Goal: Transaction & Acquisition: Book appointment/travel/reservation

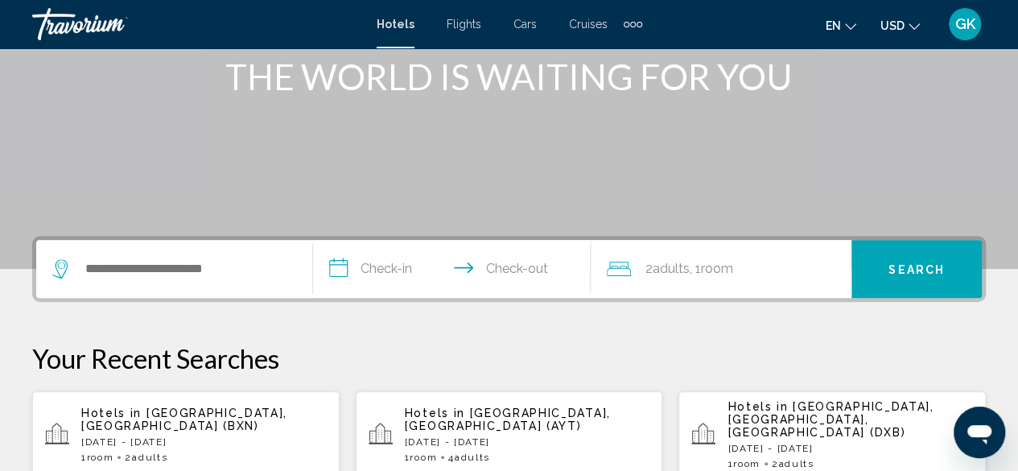
scroll to position [246, 0]
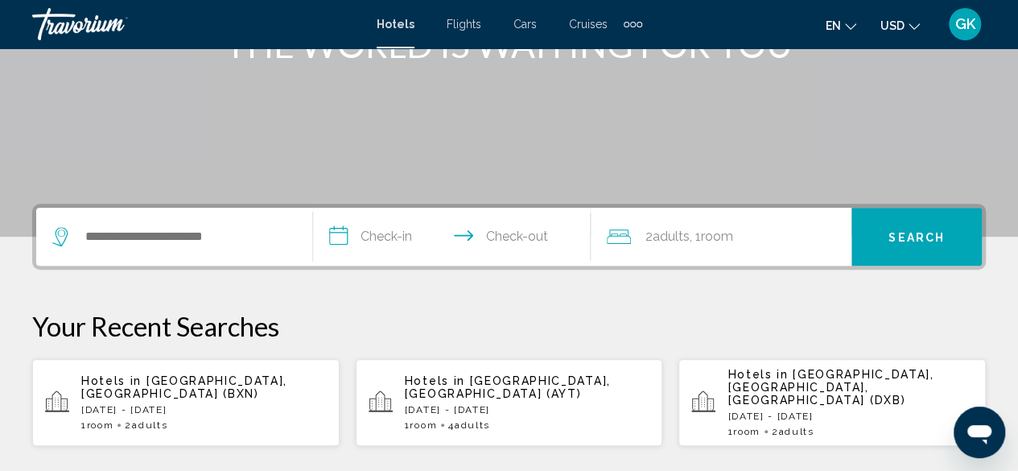
click at [219, 404] on p "[DATE] - [DATE]" at bounding box center [204, 409] width 246 height 11
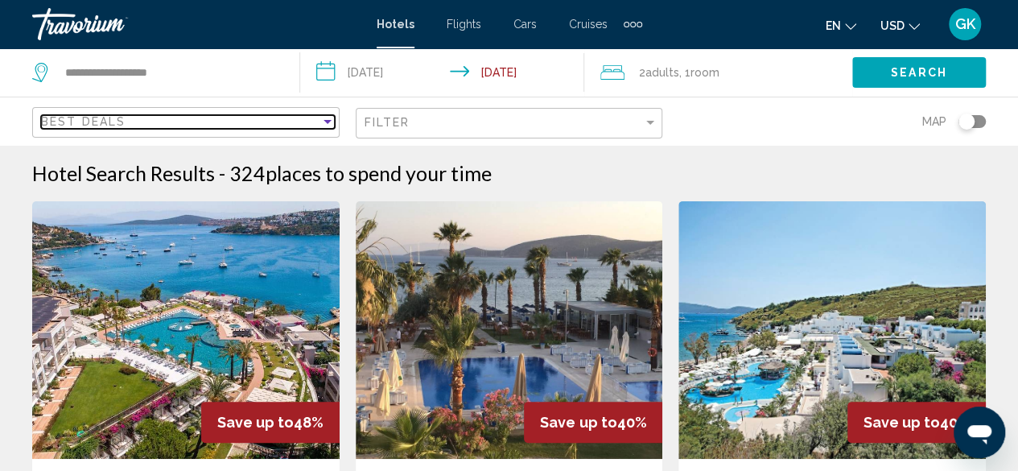
click at [324, 120] on div "Sort by" at bounding box center [328, 122] width 8 height 4
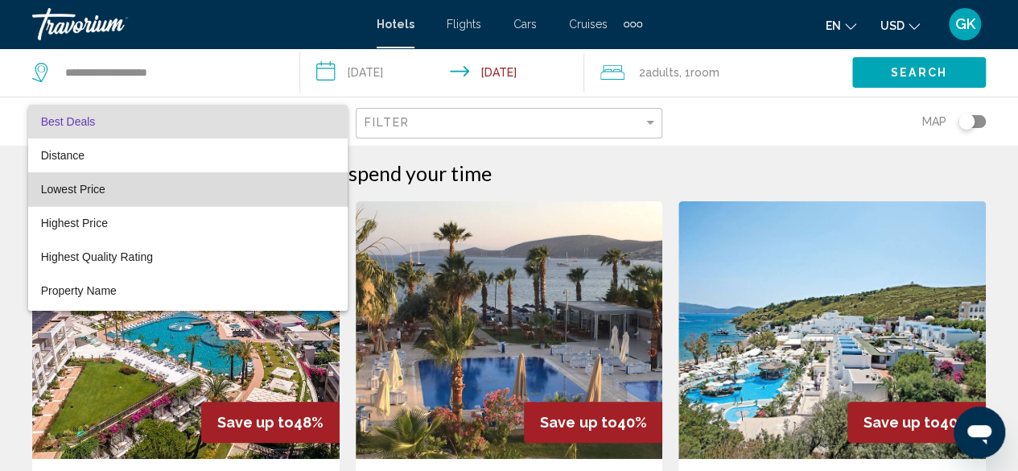
click at [262, 181] on span "Lowest Price" at bounding box center [188, 189] width 294 height 34
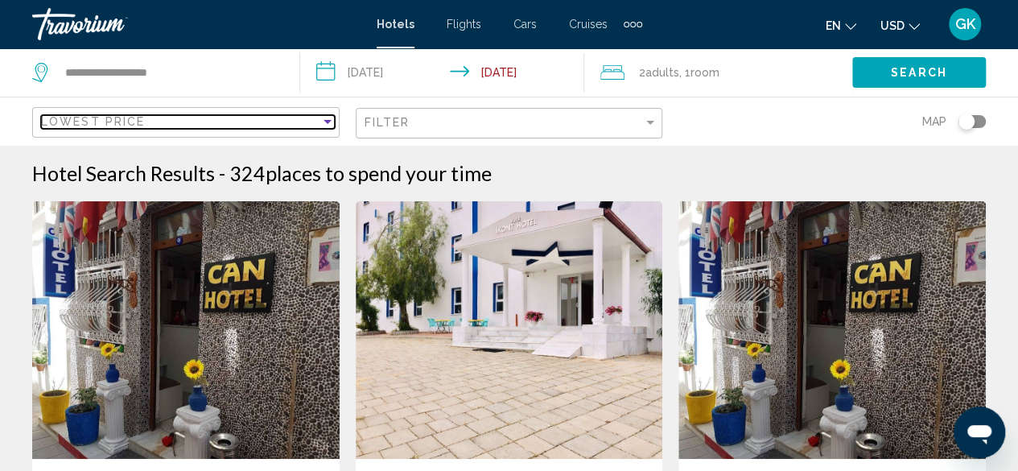
click at [330, 122] on div "Sort by" at bounding box center [328, 122] width 8 height 4
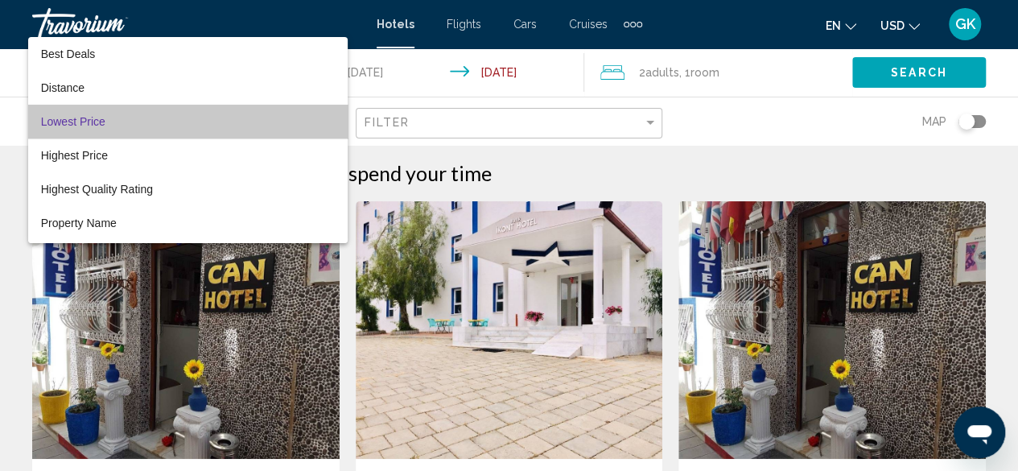
click at [283, 113] on span "Lowest Price" at bounding box center [188, 122] width 294 height 34
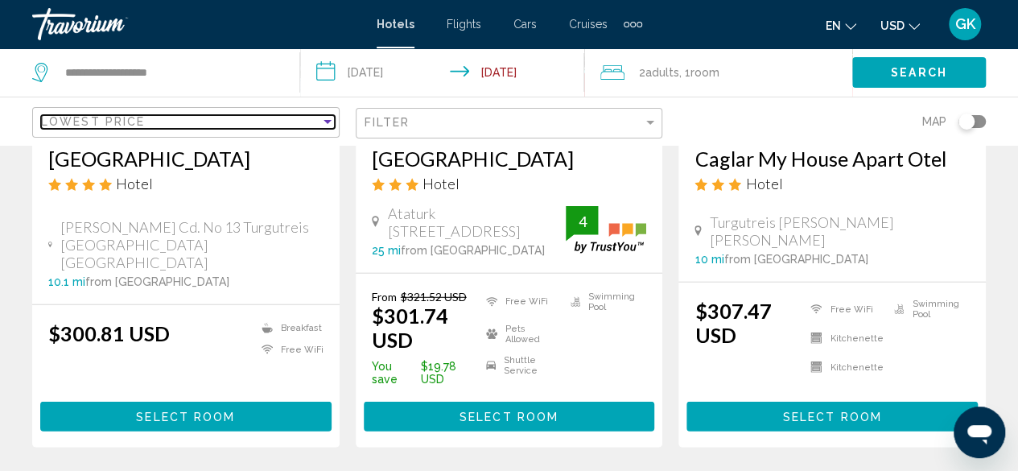
scroll to position [2039, 0]
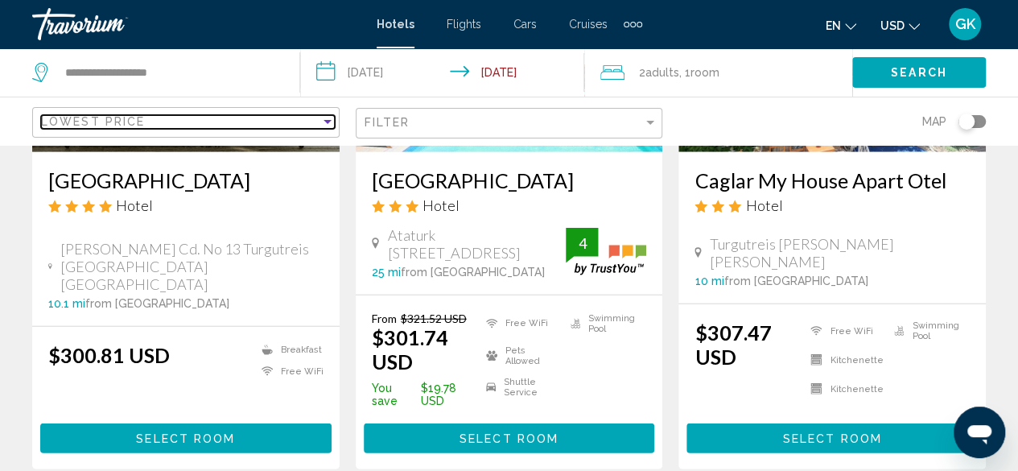
click at [328, 122] on div "Sort by" at bounding box center [328, 122] width 8 height 4
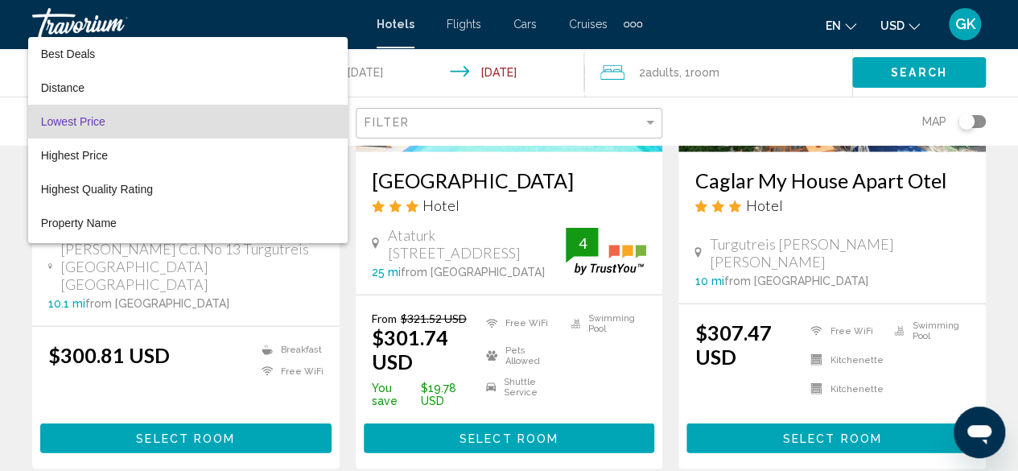
click at [290, 115] on span "Lowest Price" at bounding box center [188, 122] width 294 height 34
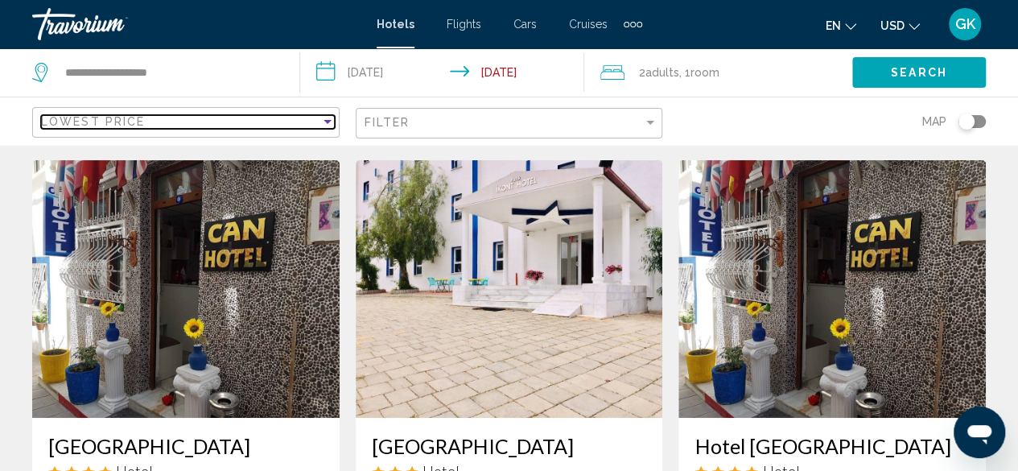
scroll to position [0, 0]
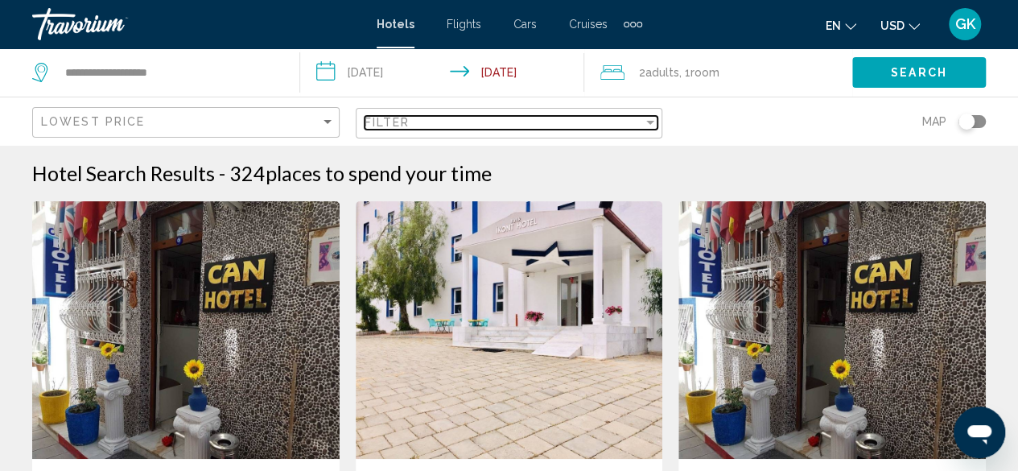
click at [649, 122] on div "Filter" at bounding box center [650, 123] width 8 height 4
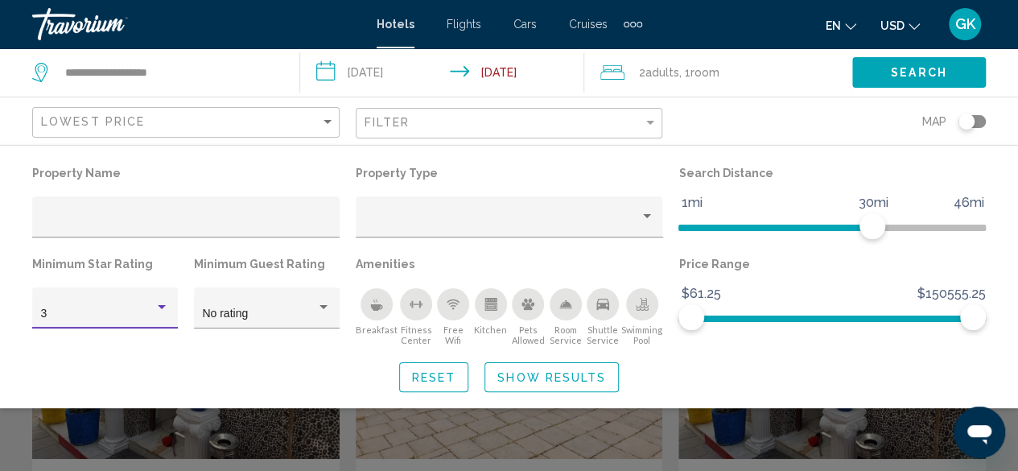
click at [161, 308] on div "Hotel Filters" at bounding box center [162, 307] width 8 height 4
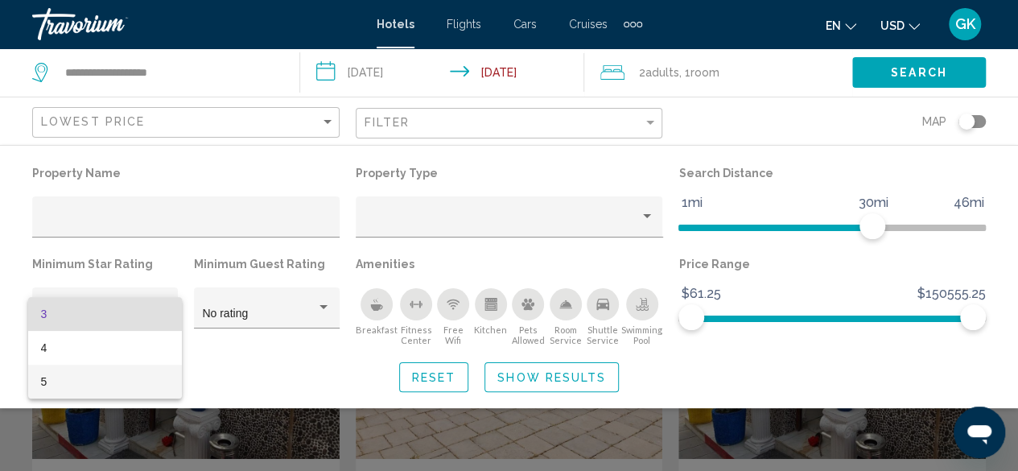
click at [155, 380] on span "5" at bounding box center [105, 382] width 129 height 34
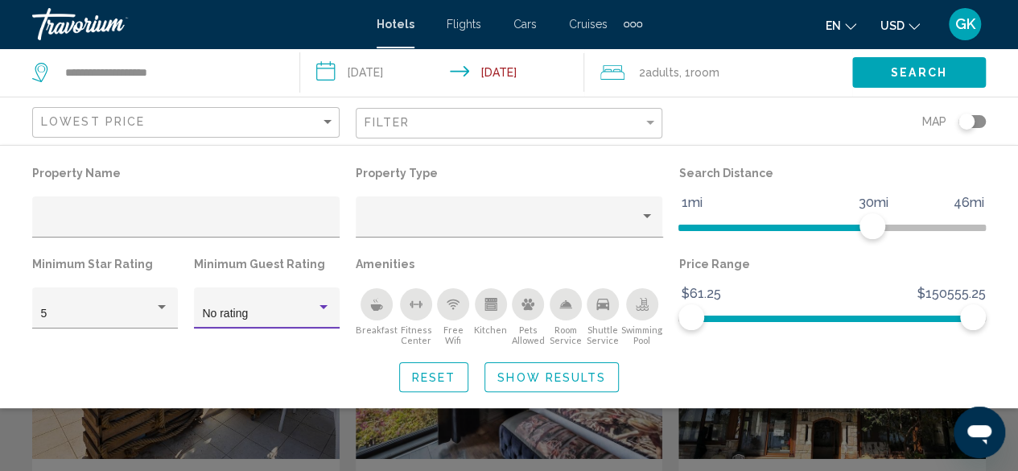
click at [322, 304] on div "Hotel Filters" at bounding box center [323, 307] width 14 height 13
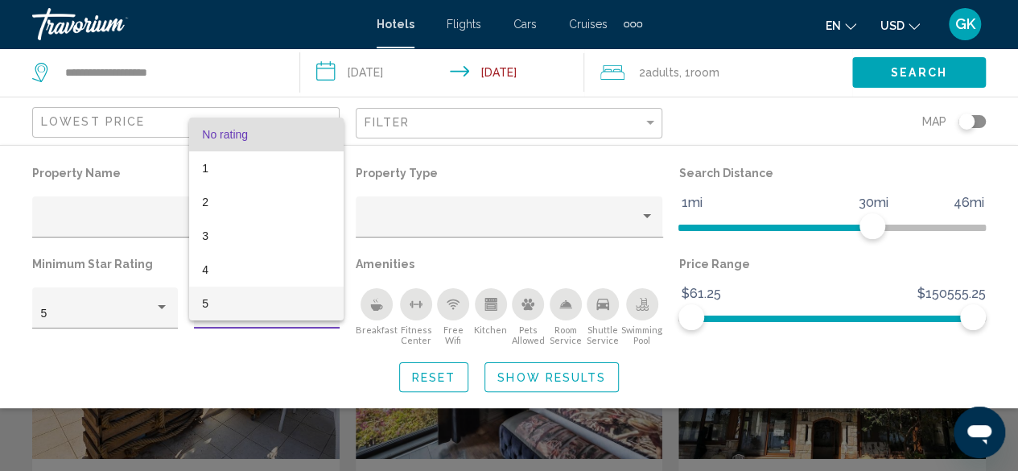
click at [320, 303] on span "5" at bounding box center [266, 304] width 129 height 34
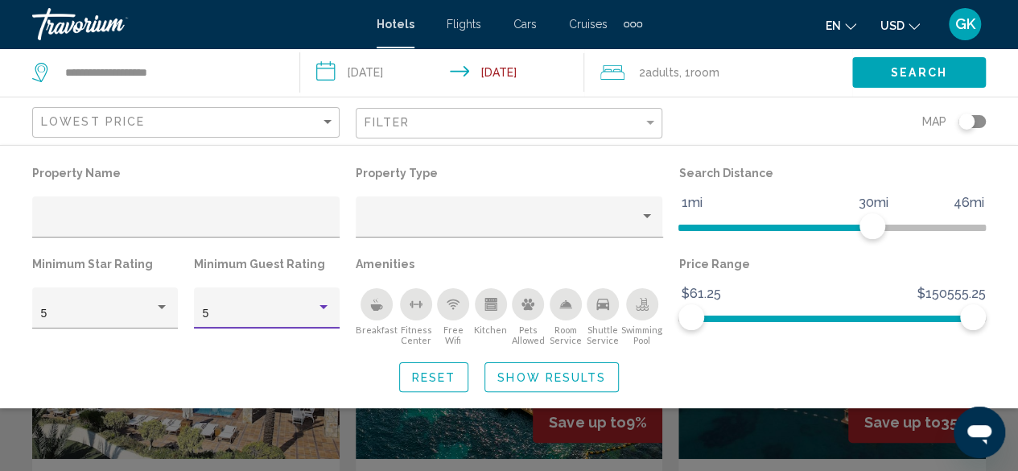
click at [571, 371] on span "Show Results" at bounding box center [551, 377] width 109 height 13
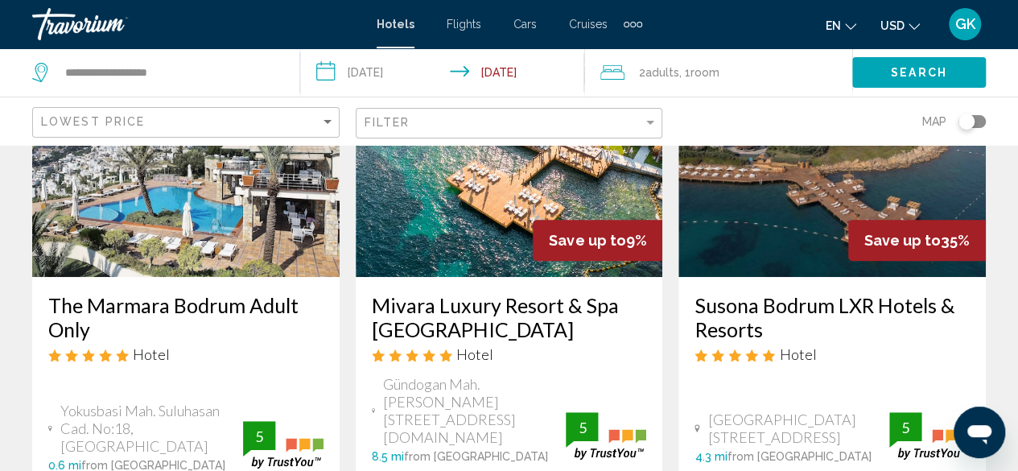
scroll to position [225, 0]
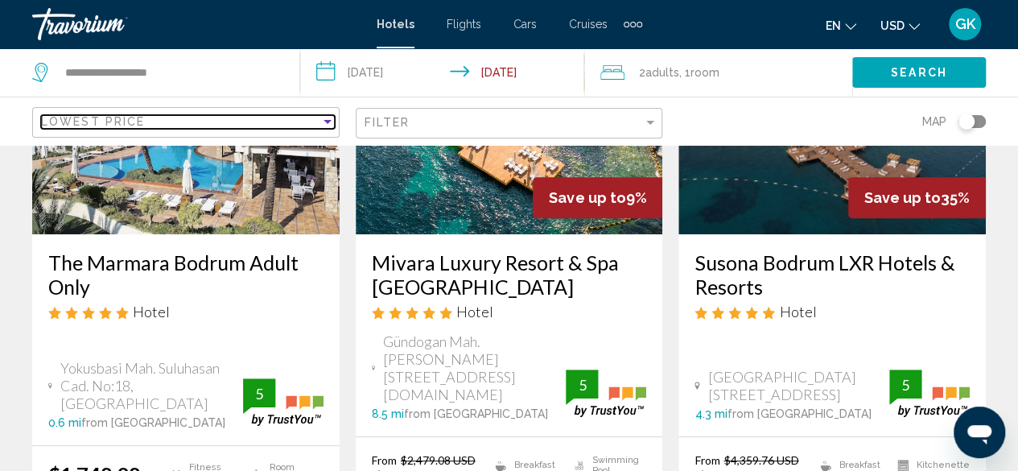
click at [240, 119] on div "Lowest Price" at bounding box center [180, 121] width 279 height 13
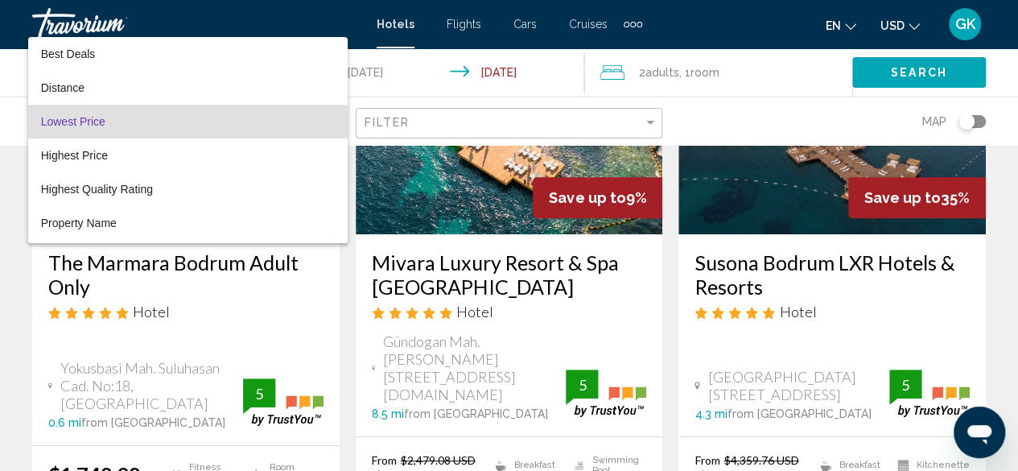
click at [225, 118] on span "Lowest Price" at bounding box center [188, 122] width 294 height 34
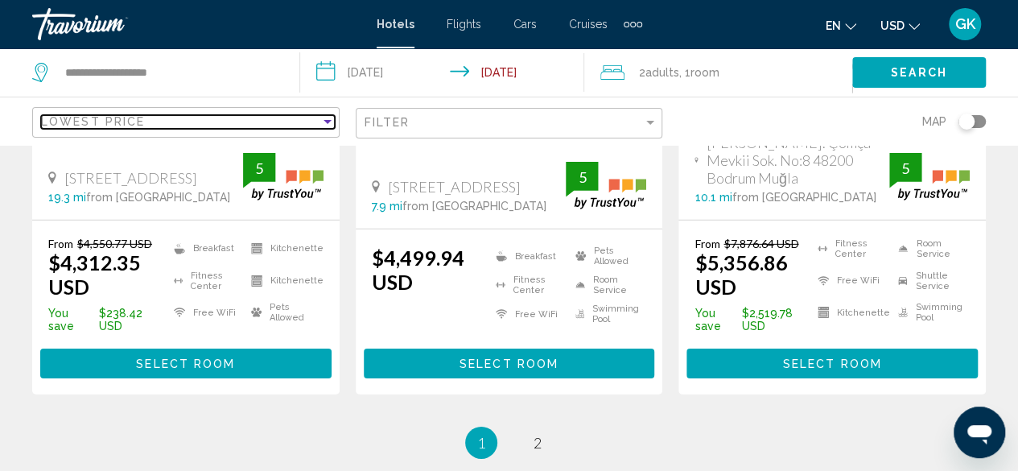
scroll to position [2407, 0]
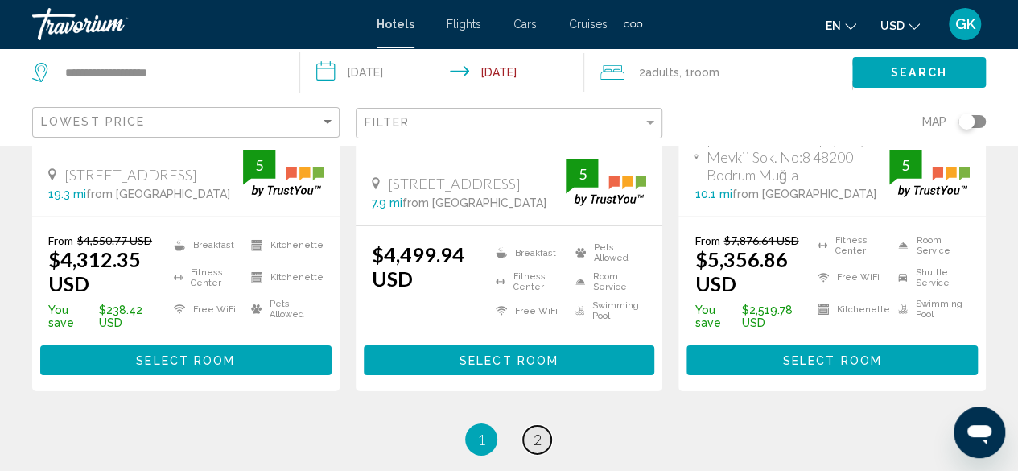
click at [541, 426] on link "page 2" at bounding box center [537, 440] width 28 height 28
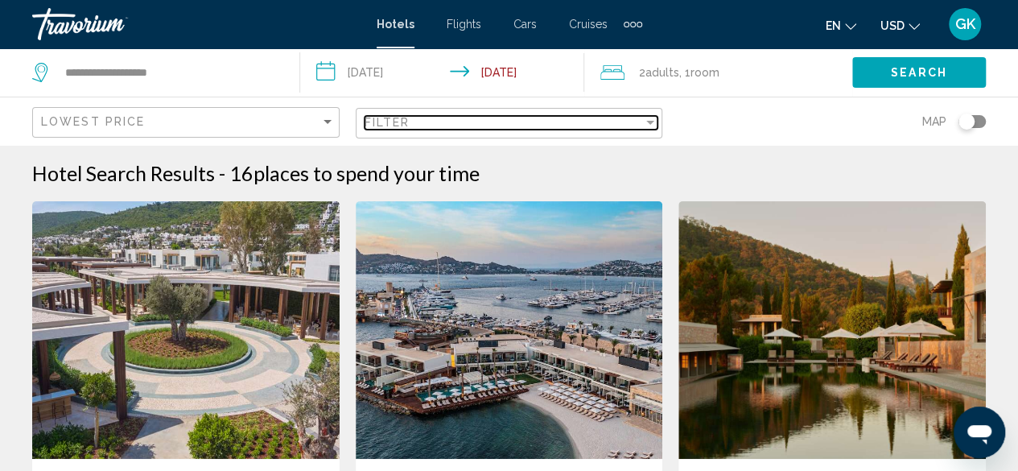
click at [649, 122] on div "Filter" at bounding box center [650, 123] width 8 height 4
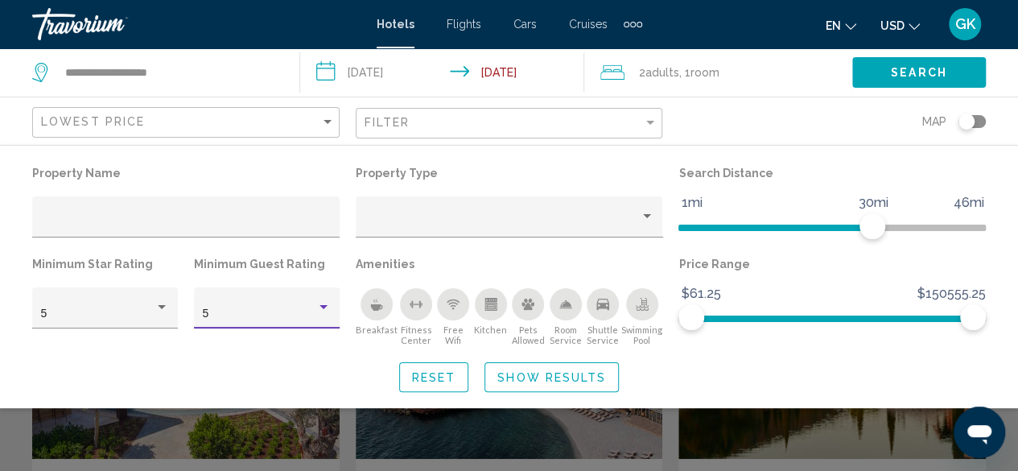
click at [323, 305] on div "Hotel Filters" at bounding box center [324, 307] width 8 height 4
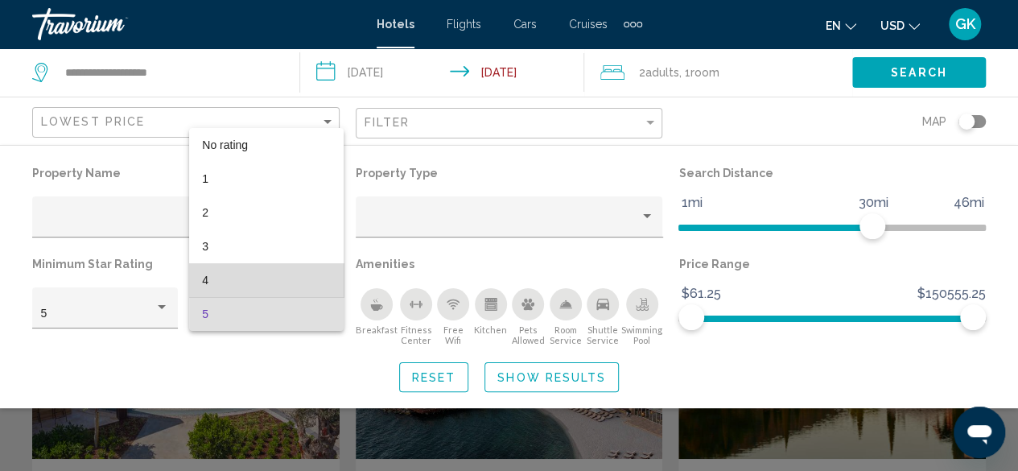
click at [316, 273] on span "4" at bounding box center [266, 280] width 129 height 34
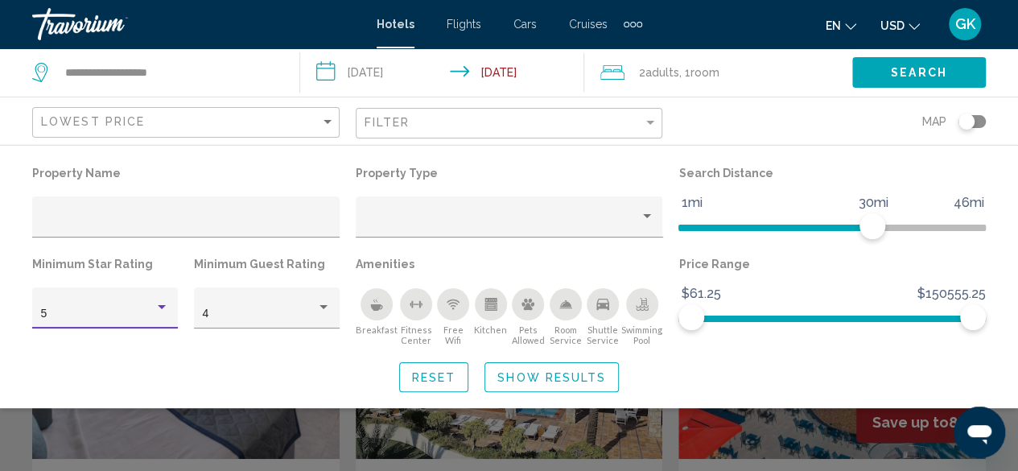
click at [167, 307] on div "Hotel Filters" at bounding box center [162, 307] width 14 height 13
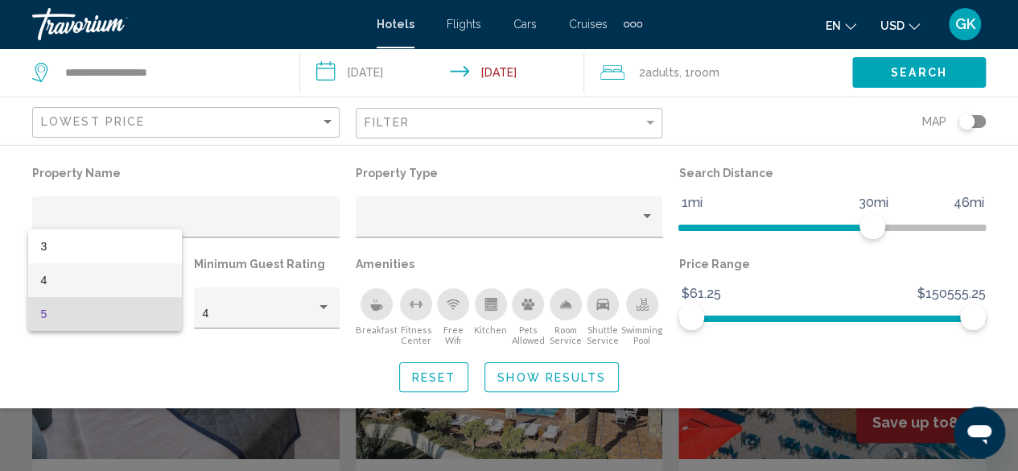
click at [158, 283] on span "4" at bounding box center [105, 280] width 129 height 34
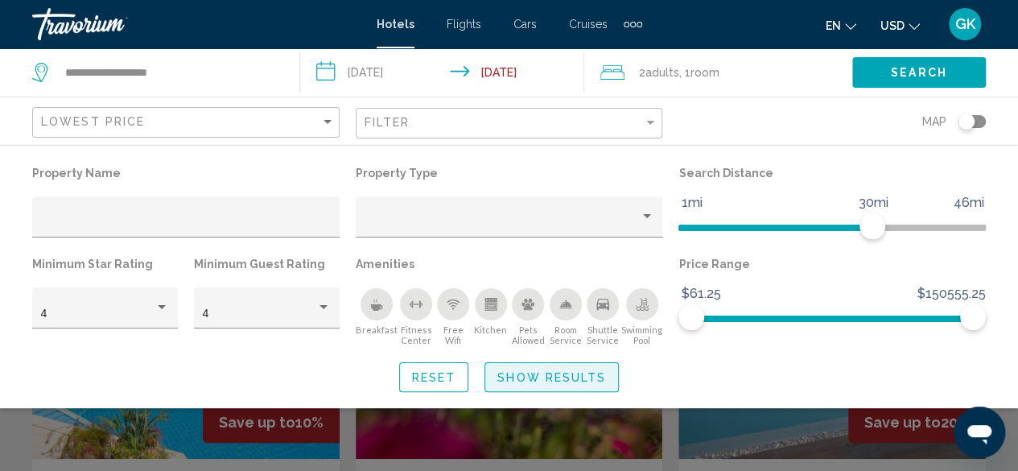
click at [575, 377] on span "Show Results" at bounding box center [551, 377] width 109 height 13
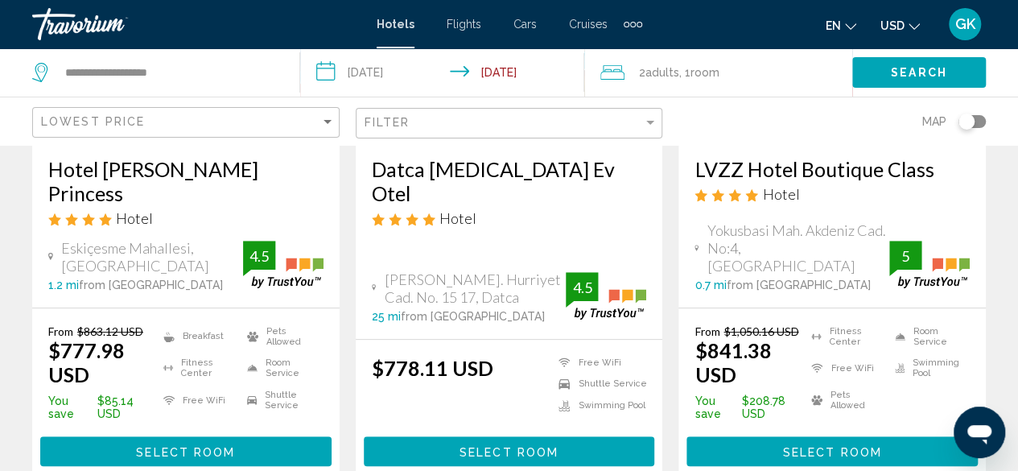
scroll to position [336, 0]
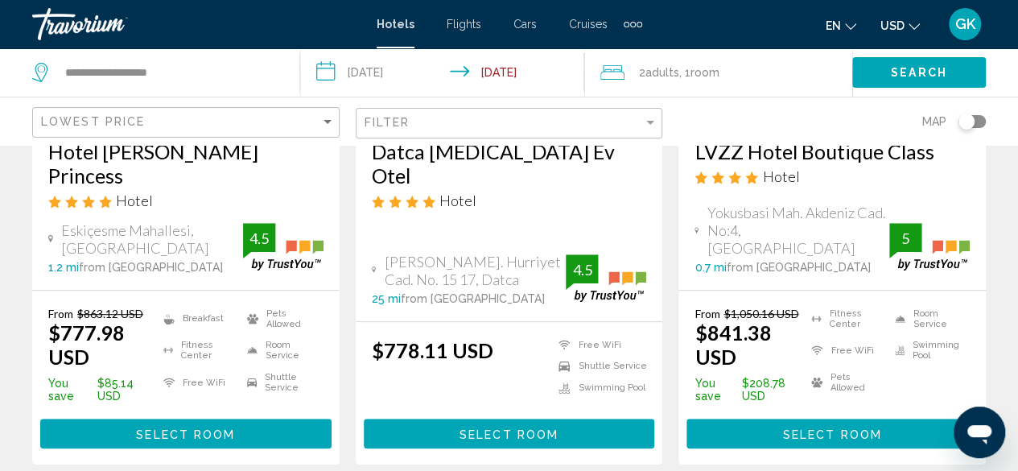
click at [182, 427] on span "Select Room" at bounding box center [185, 433] width 99 height 13
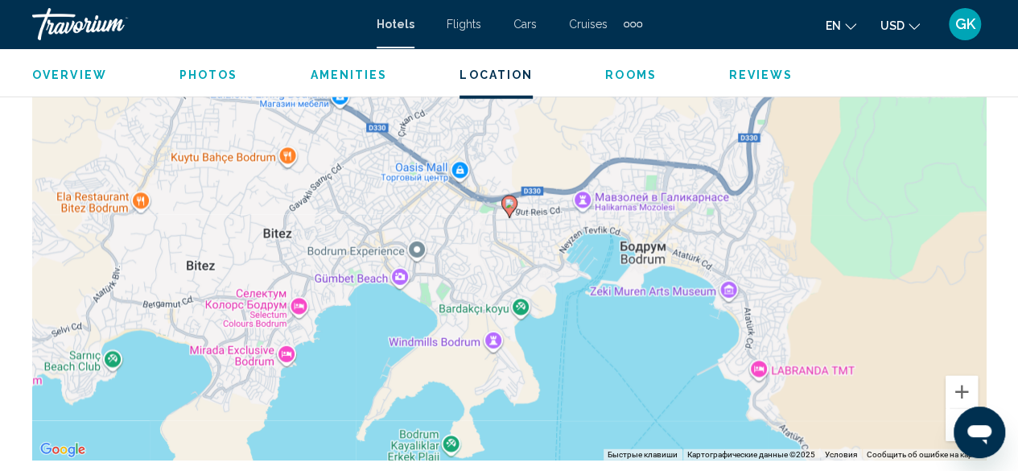
scroll to position [1945, 0]
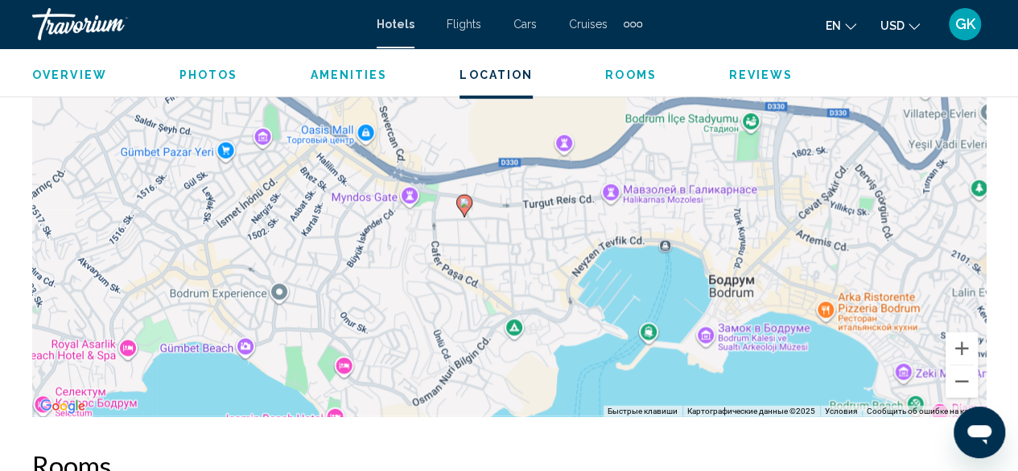
drag, startPoint x: 572, startPoint y: 234, endPoint x: 604, endPoint y: 390, distance: 159.5
click at [604, 390] on div "Чтобы активировать перетаскивание с помощью клавиатуры, нажмите Alt + Ввод. Пос…" at bounding box center [509, 175] width 954 height 483
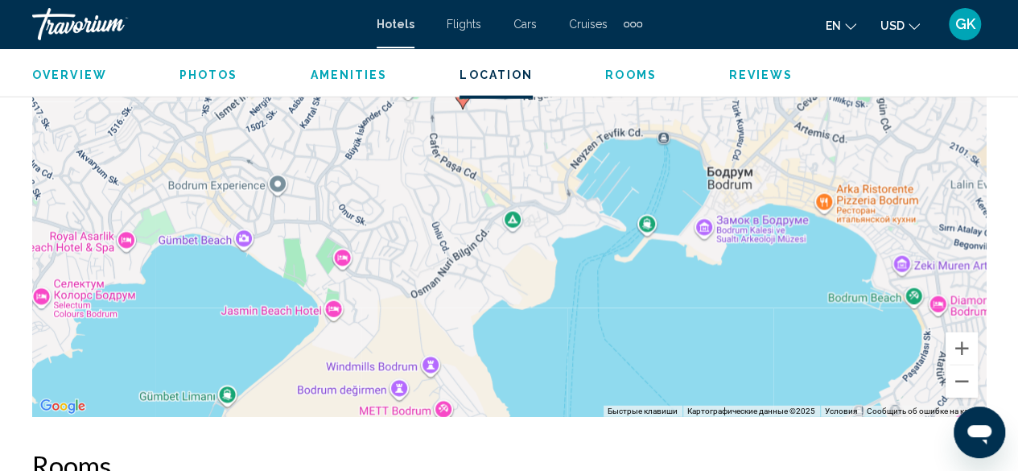
drag, startPoint x: 610, startPoint y: 360, endPoint x: 609, endPoint y: 235, distance: 124.8
click at [609, 235] on div "Чтобы активировать перетаскивание с помощью клавиатуры, нажмите Alt + Ввод. Пос…" at bounding box center [509, 175] width 954 height 483
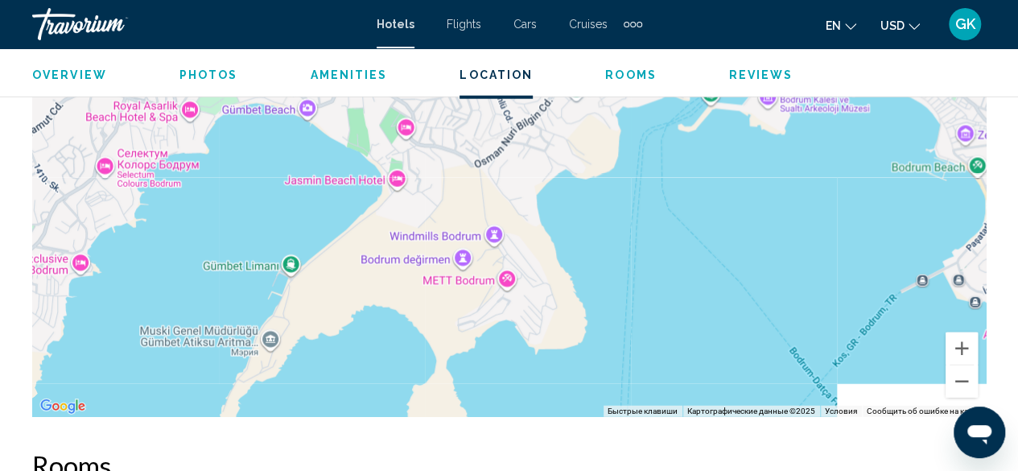
drag, startPoint x: 206, startPoint y: 296, endPoint x: 277, endPoint y: 186, distance: 131.1
click at [277, 186] on div "Чтобы активировать перетаскивание с помощью клавиатуры, нажмите Alt + Ввод. Пос…" at bounding box center [509, 175] width 954 height 483
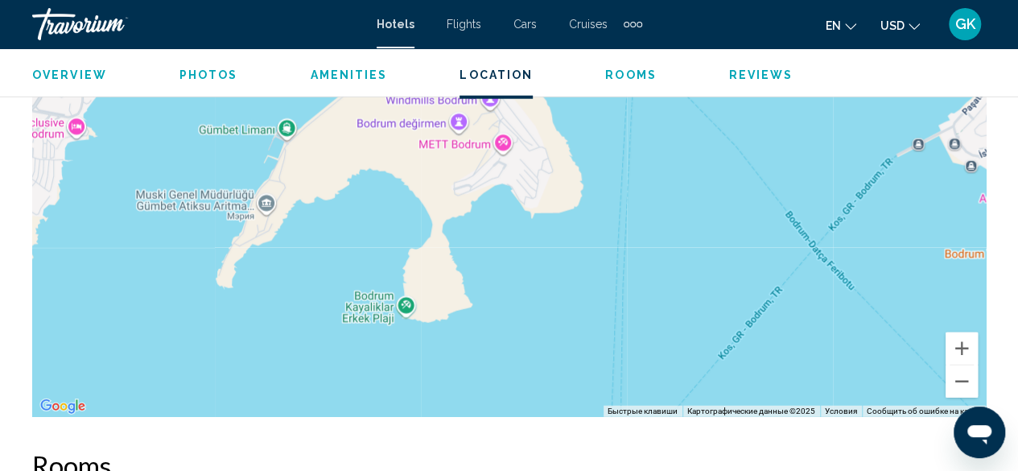
drag, startPoint x: 530, startPoint y: 352, endPoint x: 525, endPoint y: 199, distance: 153.0
click at [525, 199] on div "Чтобы активировать перетаскивание с помощью клавиатуры, нажмите Alt + Ввод. Пос…" at bounding box center [509, 175] width 954 height 483
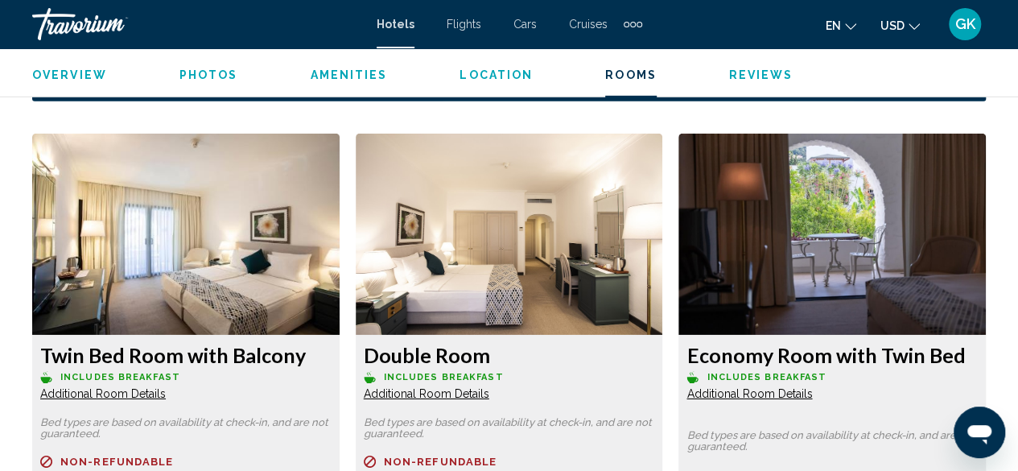
scroll to position [2394, 0]
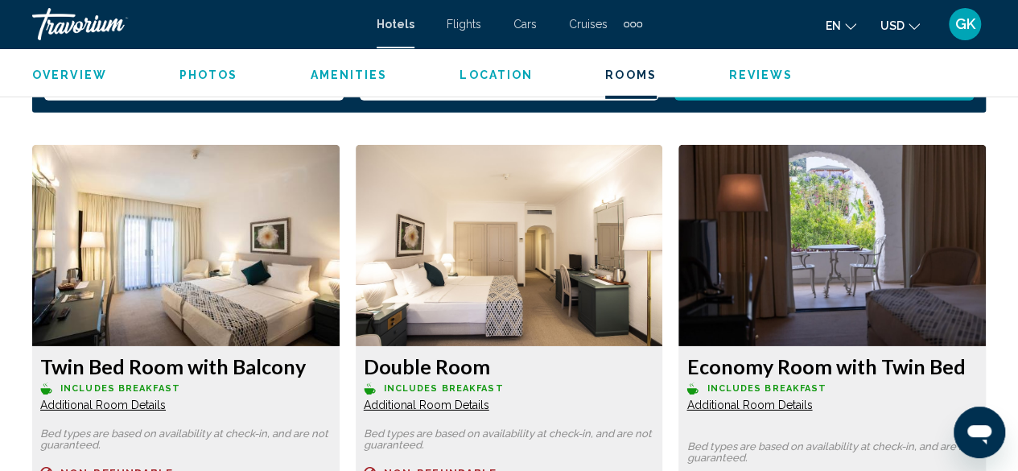
click at [1018, 266] on div "Overview Type Hotel Address [GEOGRAPHIC_DATA] Description Read more Photos Amen…" at bounding box center [509, 264] width 1018 height 3529
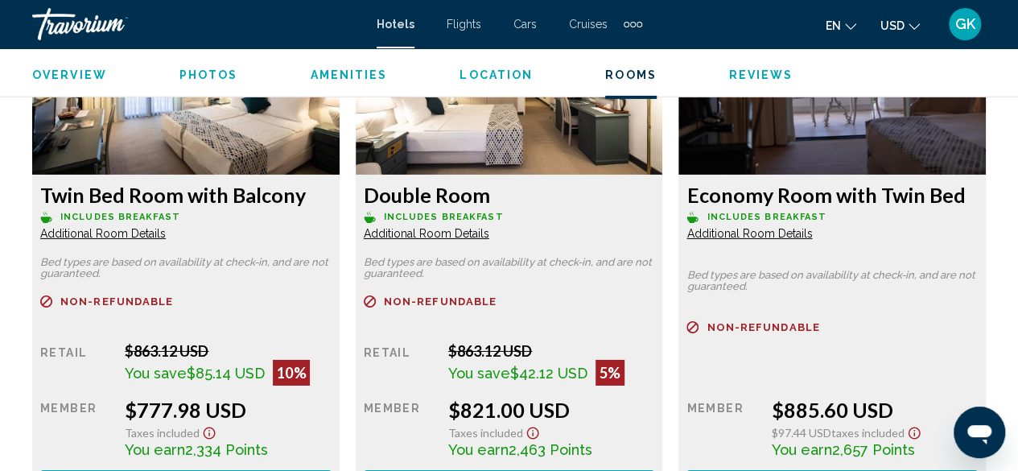
scroll to position [2598, 0]
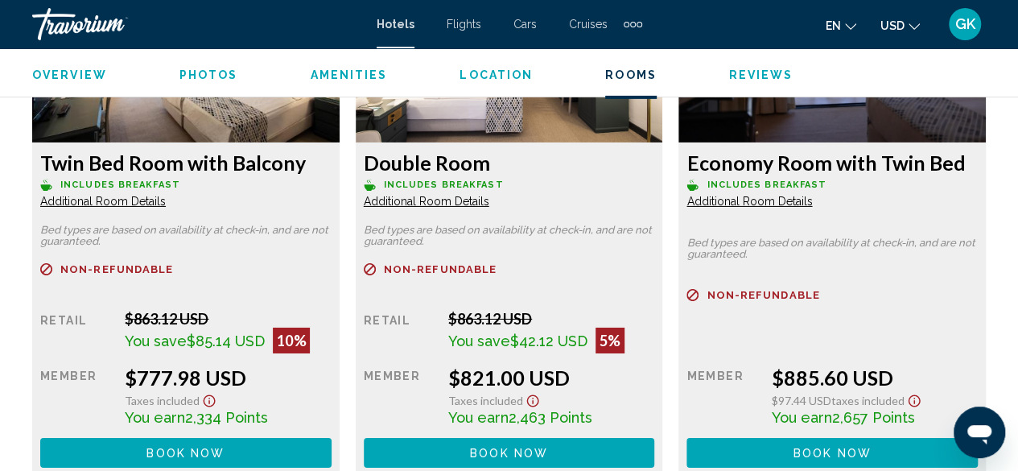
click at [158, 447] on span "Book now" at bounding box center [186, 453] width 78 height 13
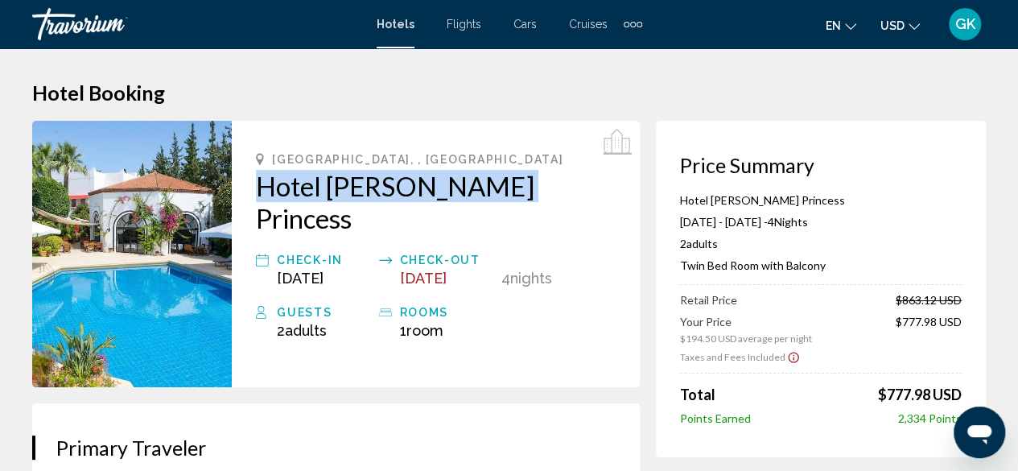
drag, startPoint x: 253, startPoint y: 184, endPoint x: 496, endPoint y: 197, distance: 243.5
click at [496, 197] on div "[GEOGRAPHIC_DATA], , [GEOGRAPHIC_DATA] Hotel [PERSON_NAME] Princess Check-in [D…" at bounding box center [436, 254] width 408 height 266
copy h2 "Hotel [PERSON_NAME] Princess"
